Goal: Task Accomplishment & Management: Manage account settings

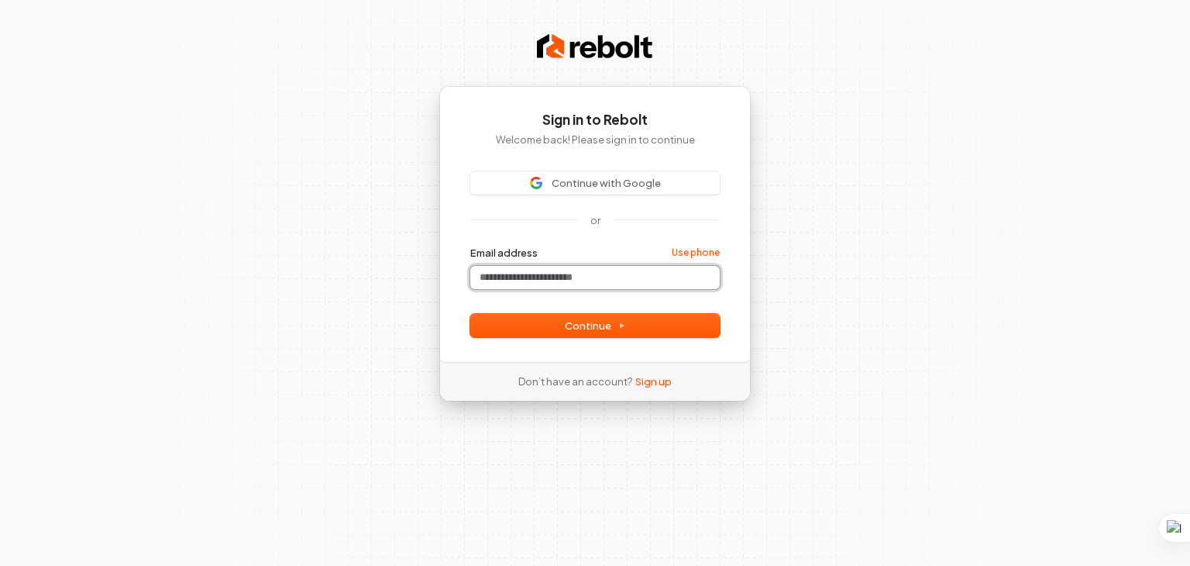
click at [578, 277] on input "Email address" at bounding box center [594, 277] width 249 height 23
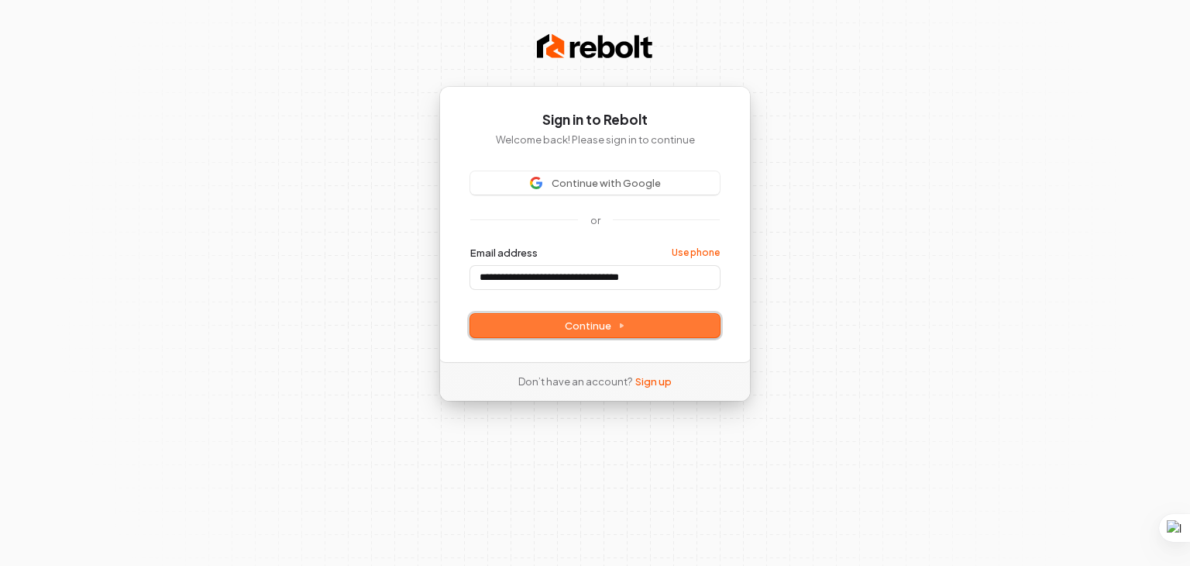
click at [600, 325] on span "Continue" at bounding box center [595, 325] width 60 height 14
type input "**********"
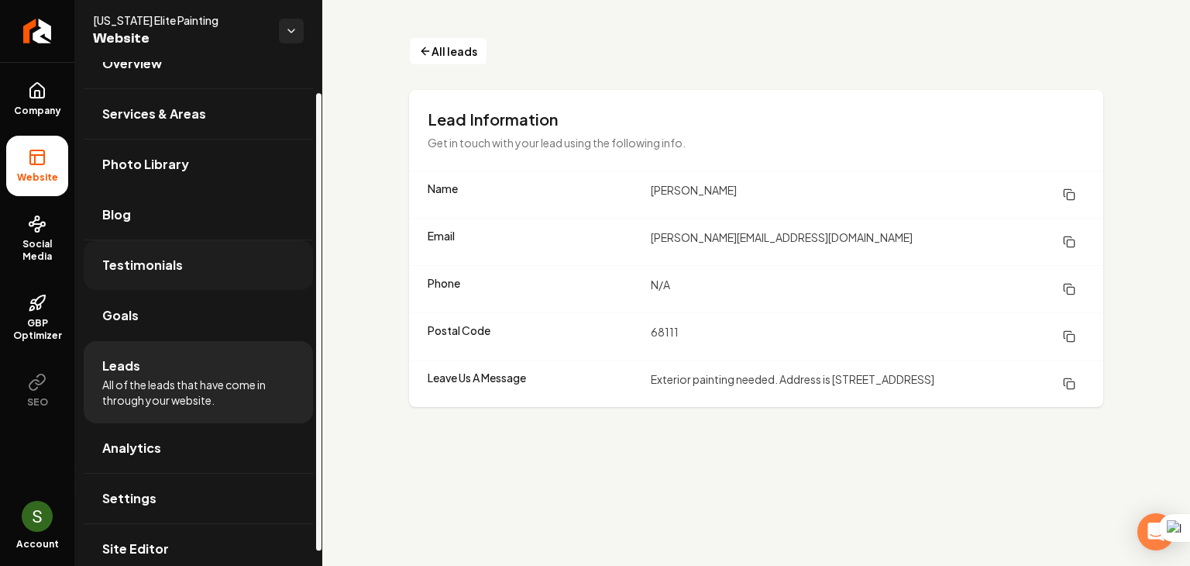
scroll to position [50, 0]
